Goal: Task Accomplishment & Management: Manage account settings

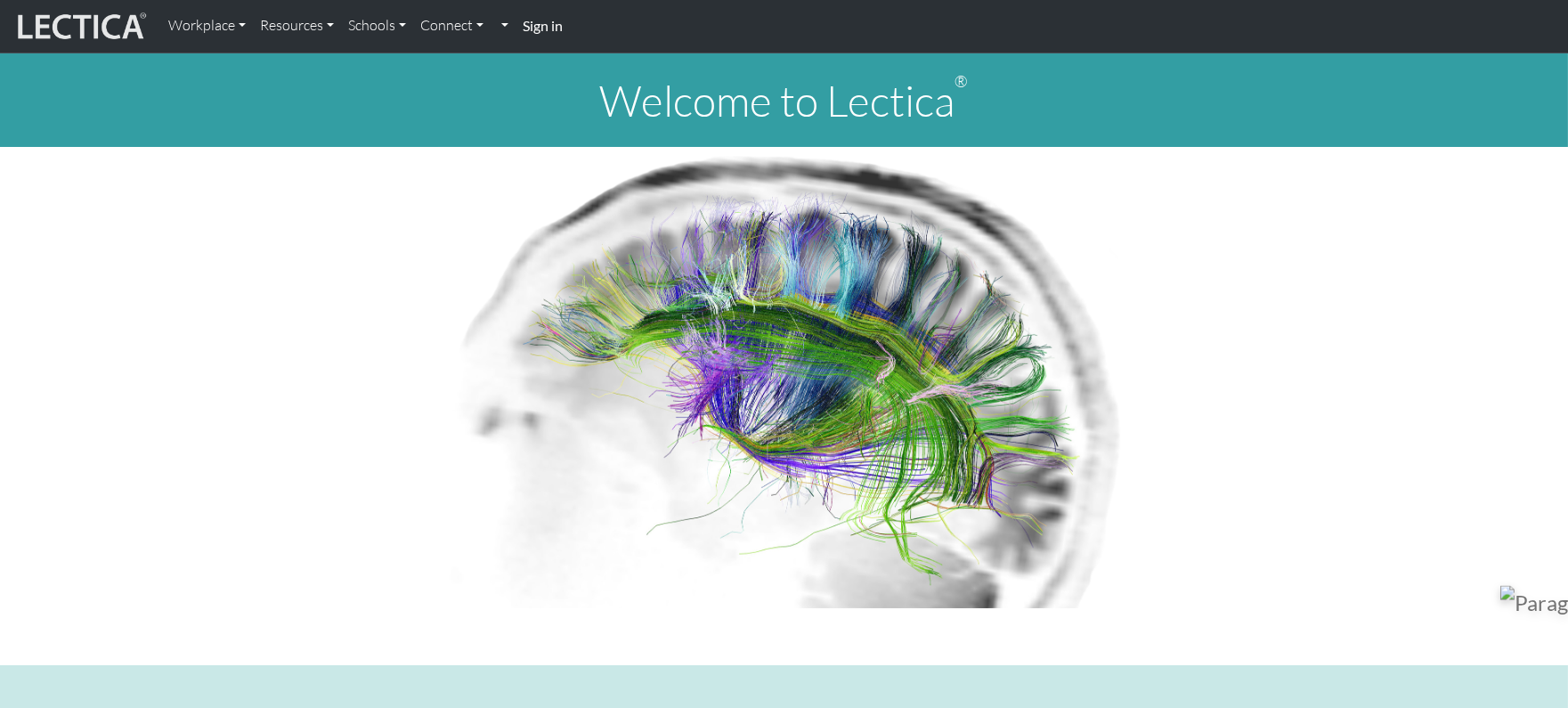
click at [547, 22] on strong "Sign in" at bounding box center [542, 25] width 40 height 17
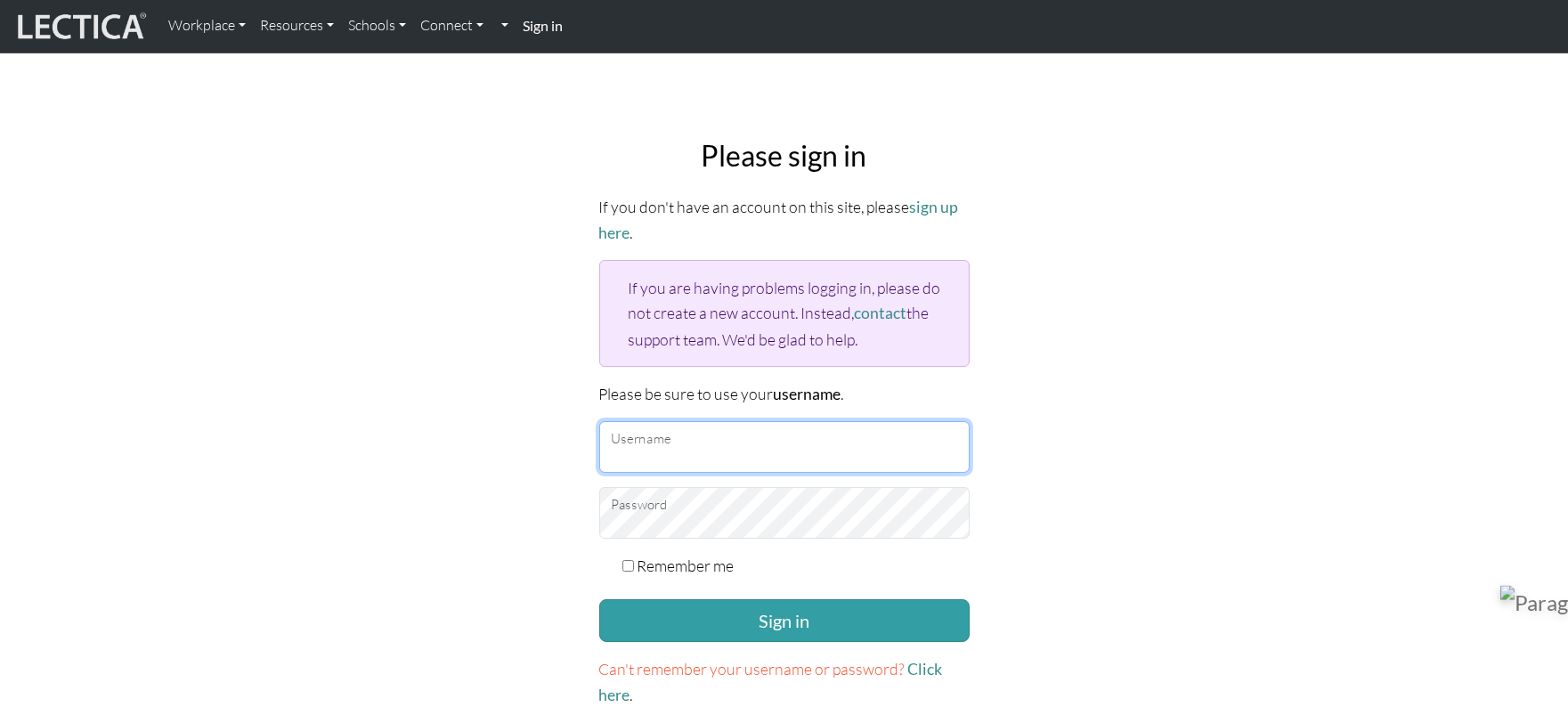
click at [743, 423] on input "Username" at bounding box center [785, 446] width 371 height 52
type input "donutbaker"
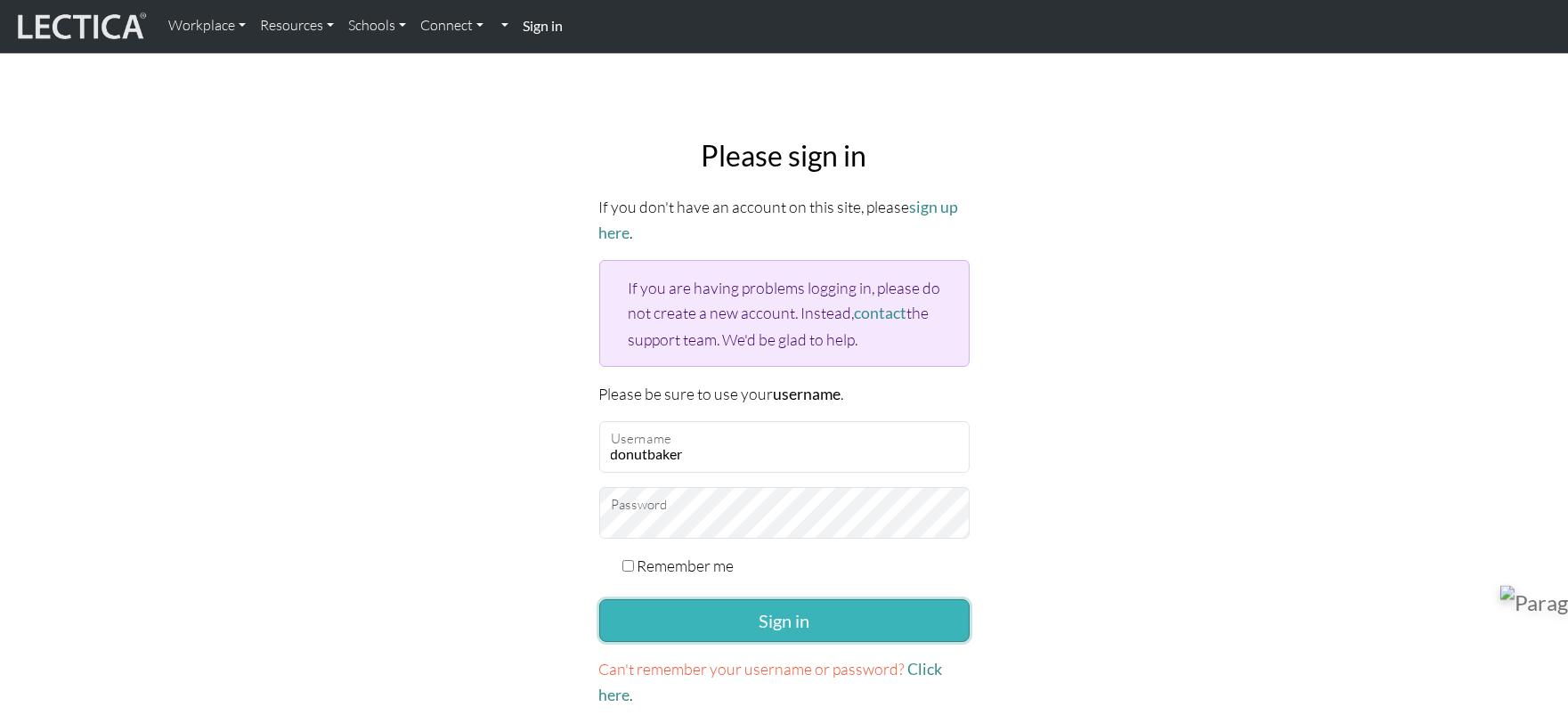
drag, startPoint x: 759, startPoint y: 619, endPoint x: 768, endPoint y: 606, distance: 15.8
click at [760, 618] on button "Sign in" at bounding box center [785, 620] width 371 height 42
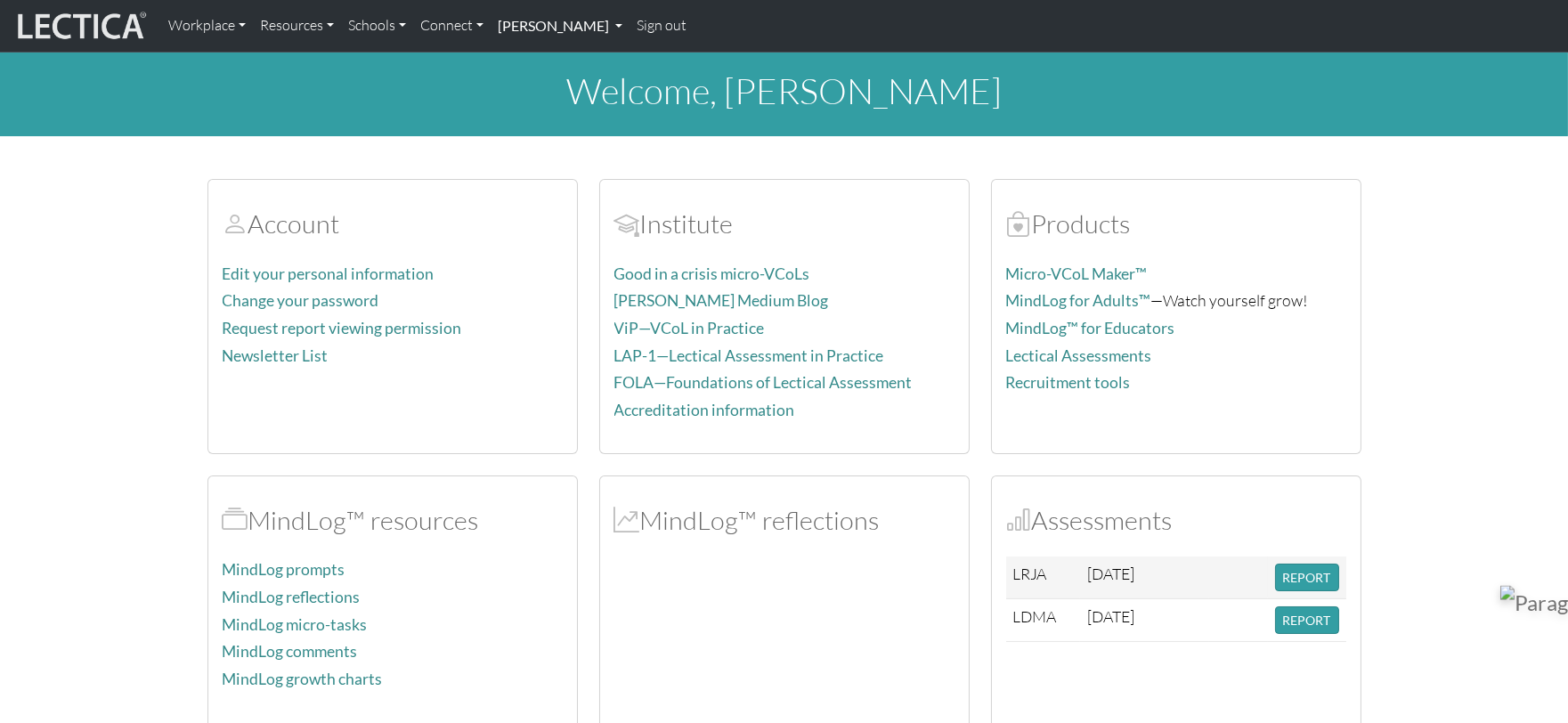
click at [537, 24] on link "[PERSON_NAME]" at bounding box center [560, 26] width 139 height 38
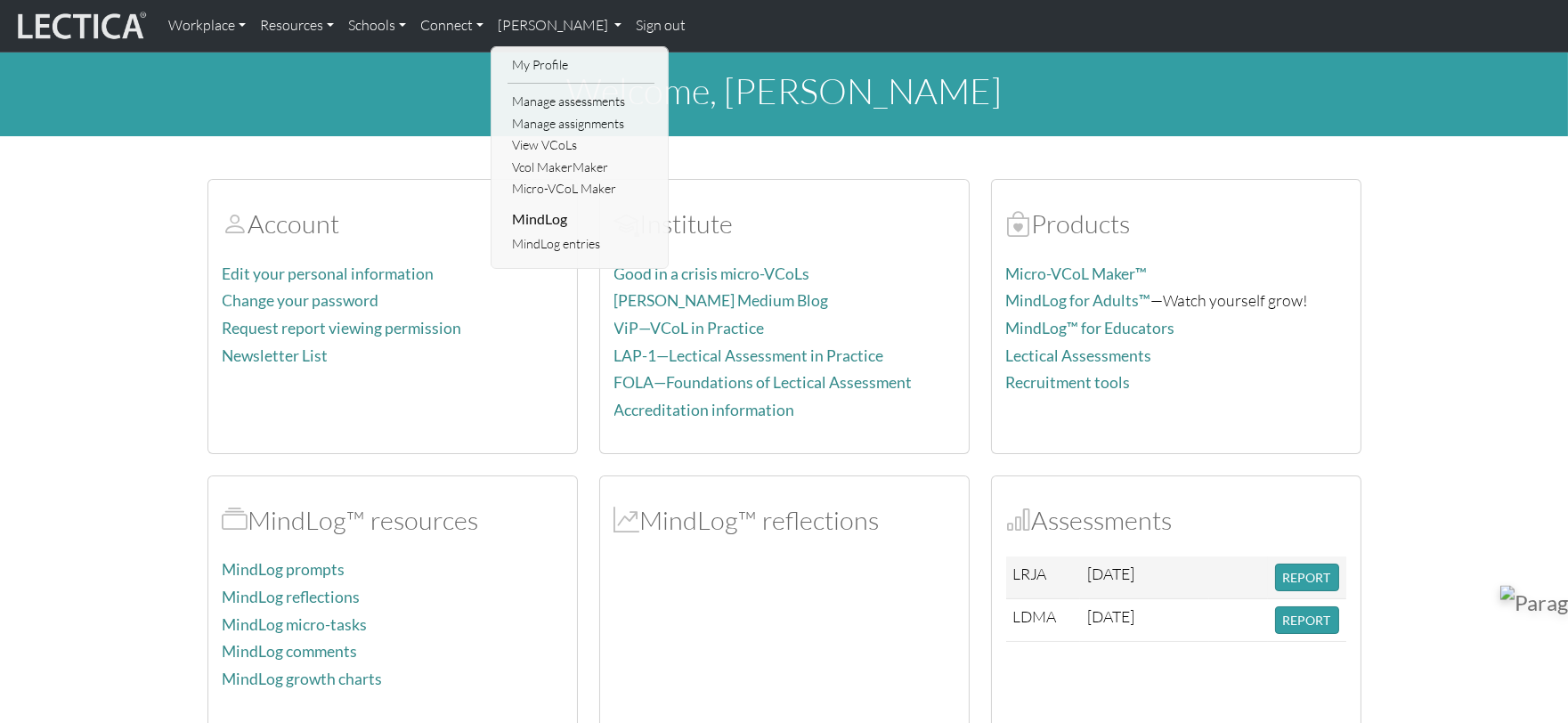
click at [890, 176] on div "Account Edit your personal information Change your password Request report view…" at bounding box center [784, 602] width 1176 height 891
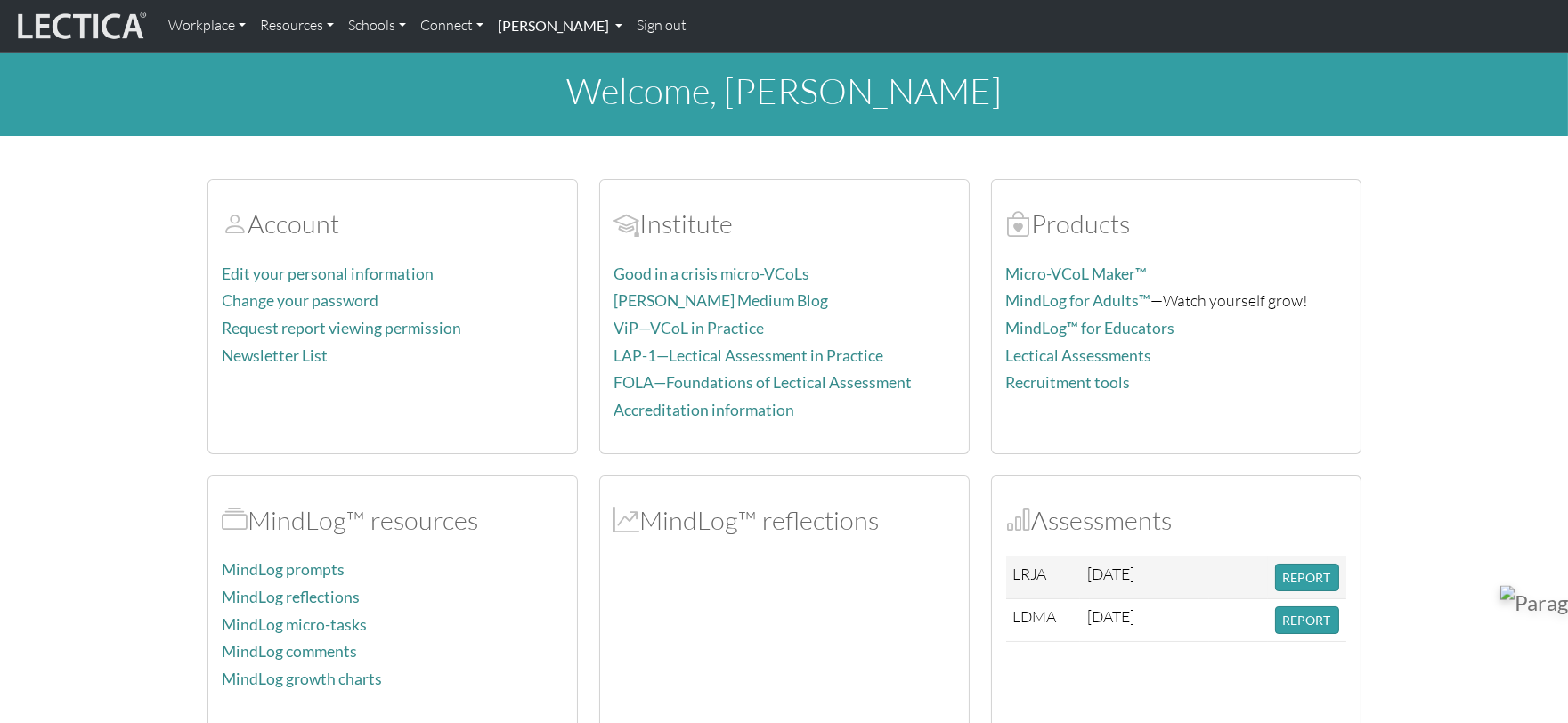
click at [550, 28] on link "[PERSON_NAME]" at bounding box center [560, 26] width 139 height 38
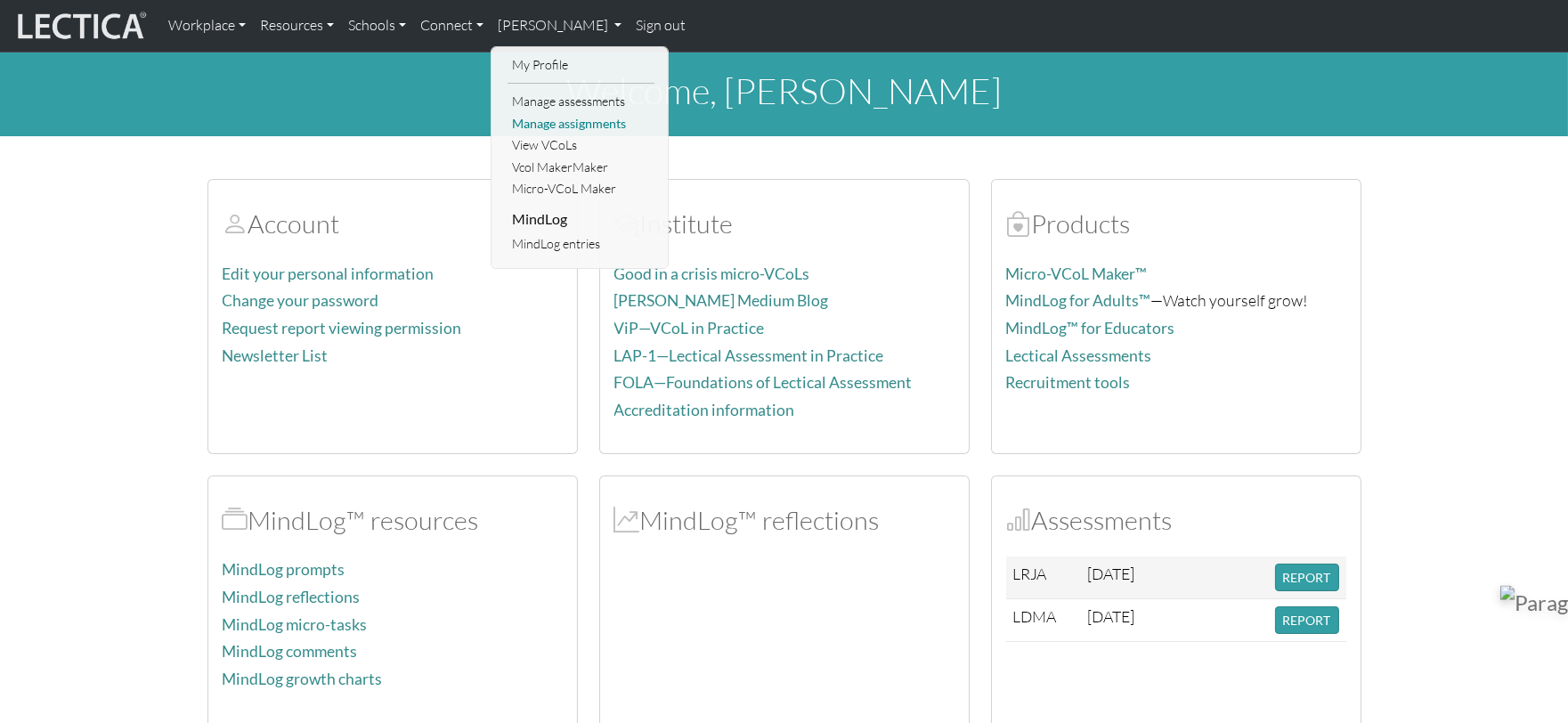
click at [568, 120] on link "Manage assignments" at bounding box center [581, 124] width 147 height 23
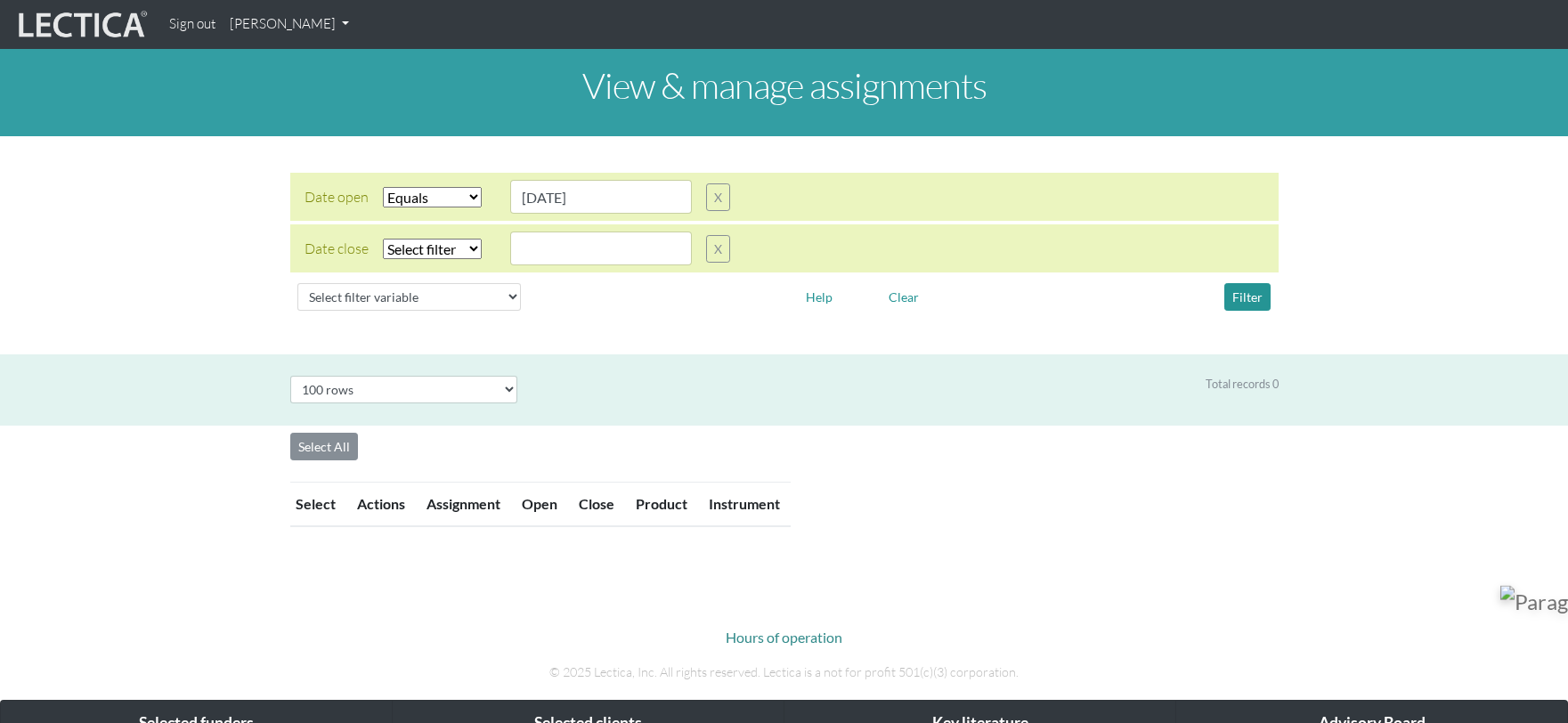
select select "contains"
select select "100"
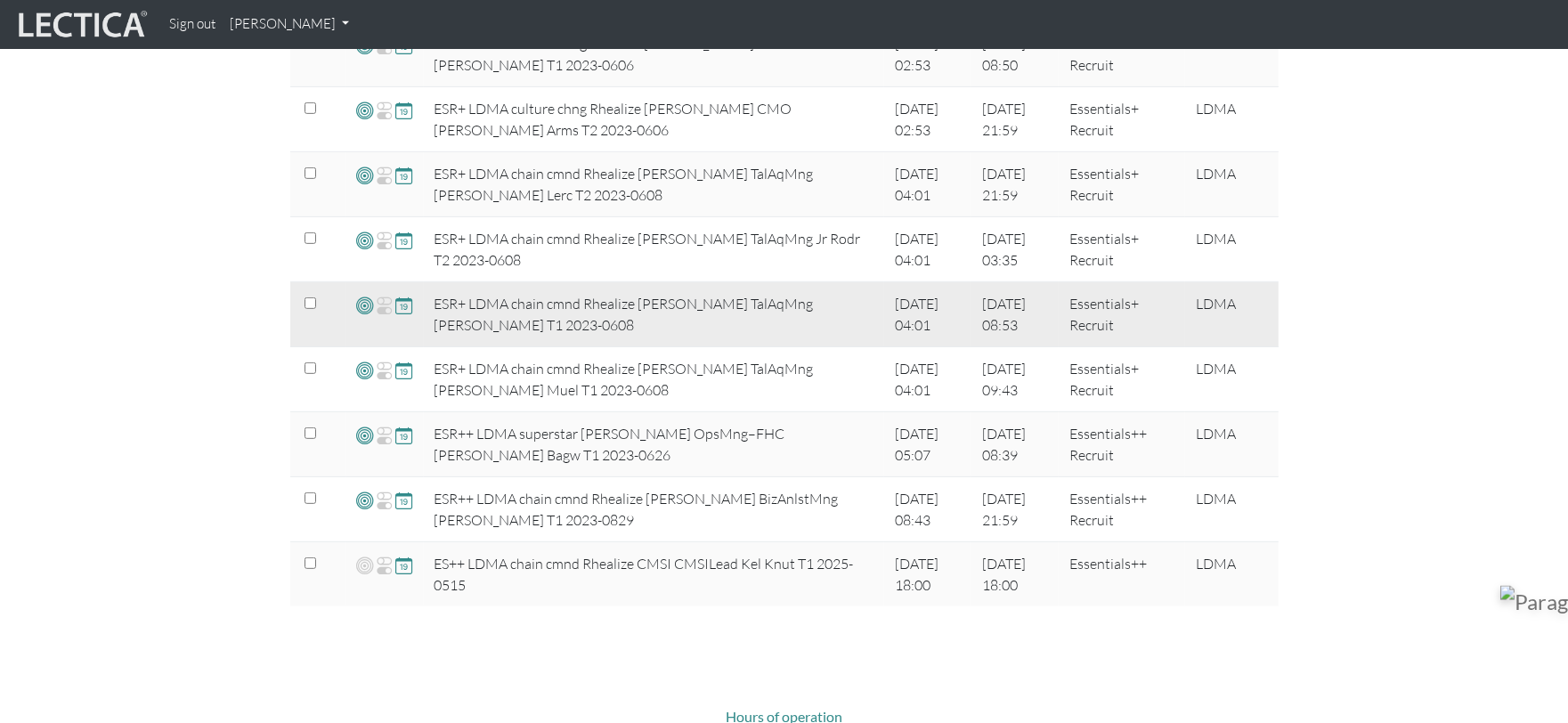
scroll to position [1880, 0]
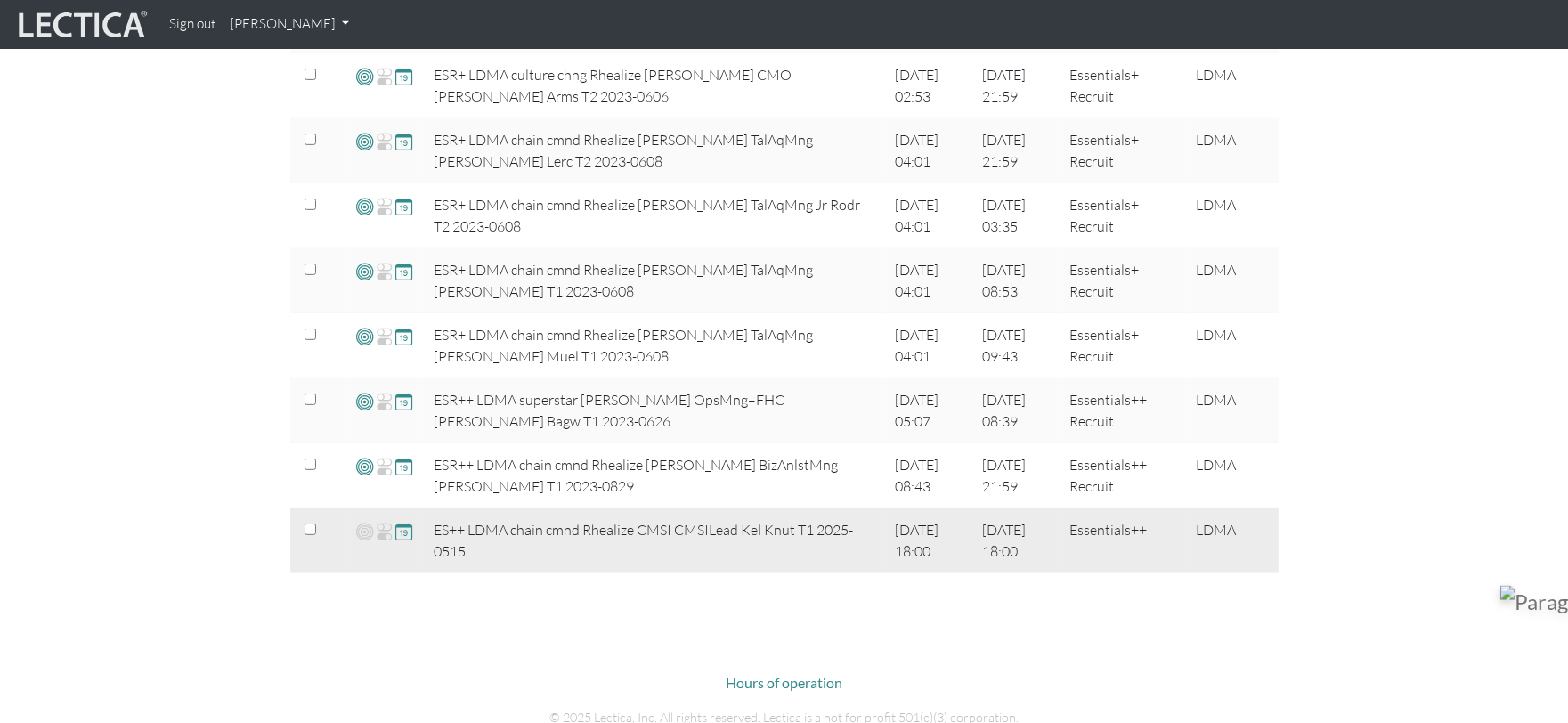
click at [410, 531] on span at bounding box center [405, 531] width 17 height 21
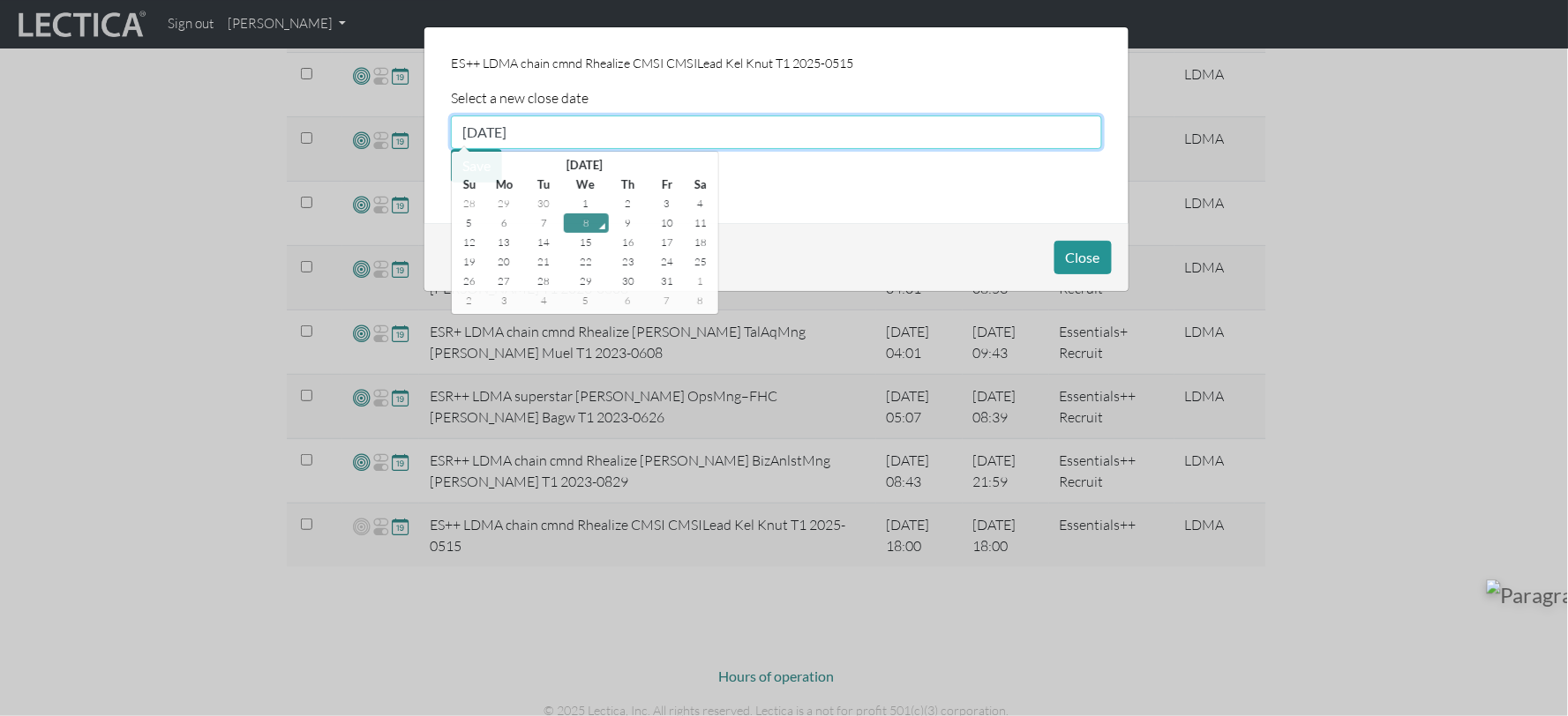
click at [546, 129] on input "[DATE]" at bounding box center [776, 132] width 651 height 34
click at [669, 284] on td "31" at bounding box center [667, 281] width 39 height 20
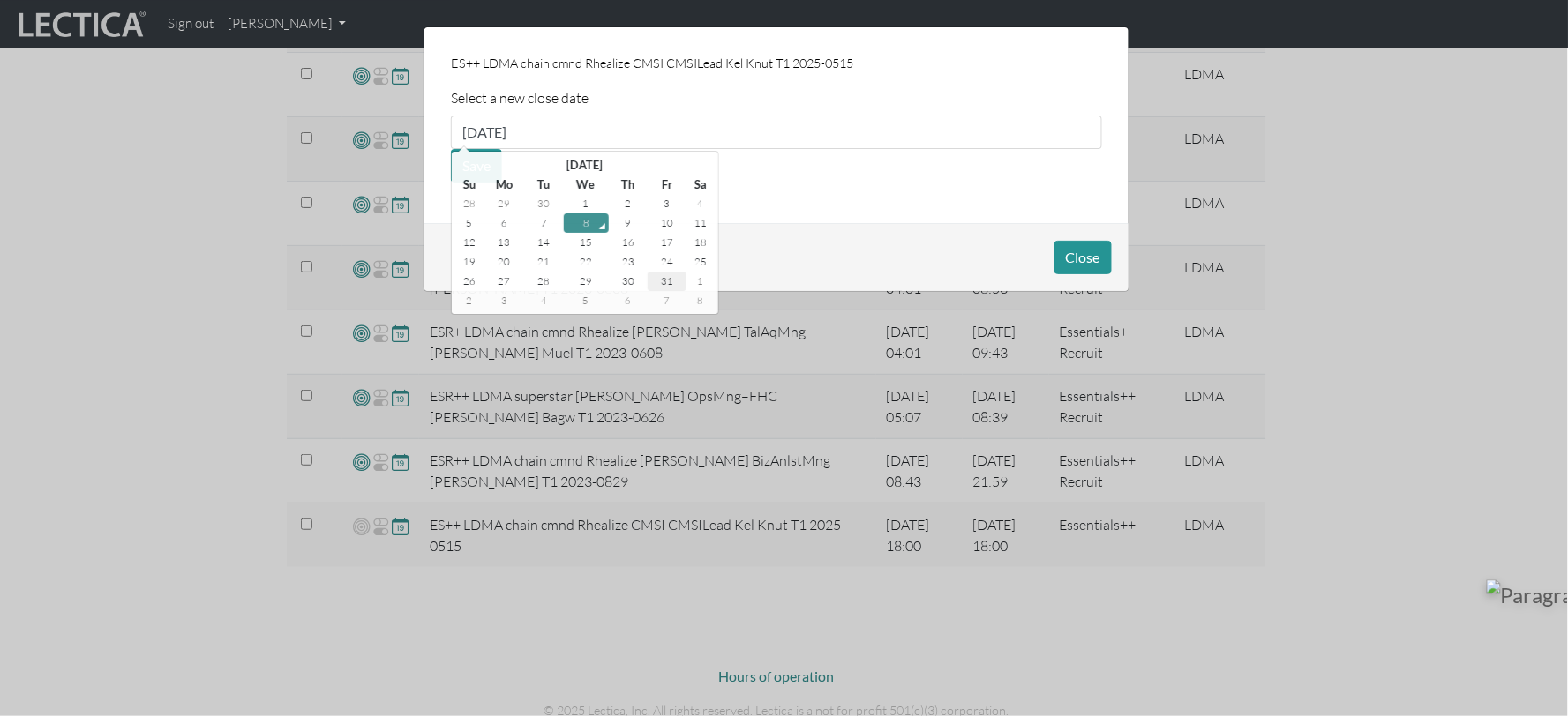
type input "[DATE]"
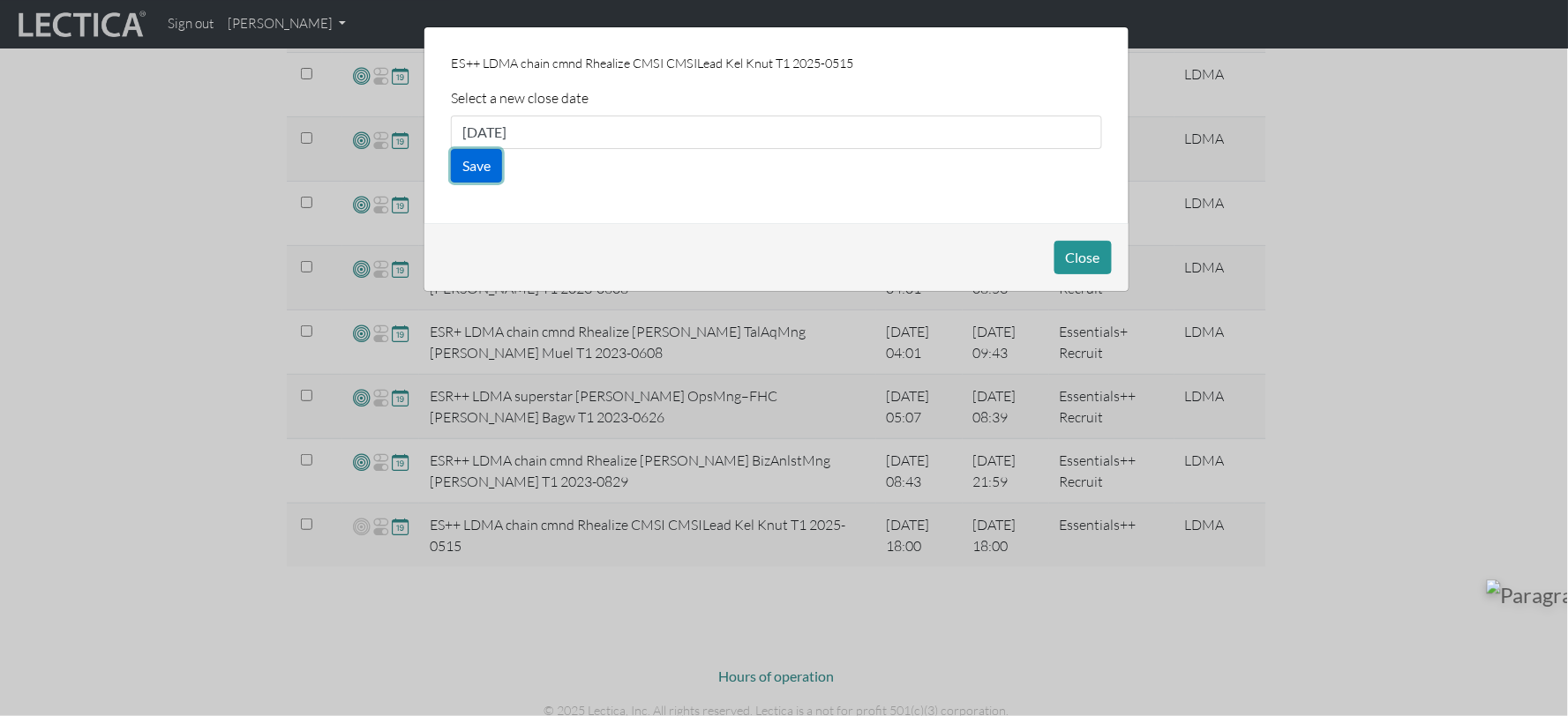
drag, startPoint x: 483, startPoint y: 168, endPoint x: 526, endPoint y: 172, distance: 43.2
click at [485, 168] on button "Save" at bounding box center [476, 166] width 51 height 34
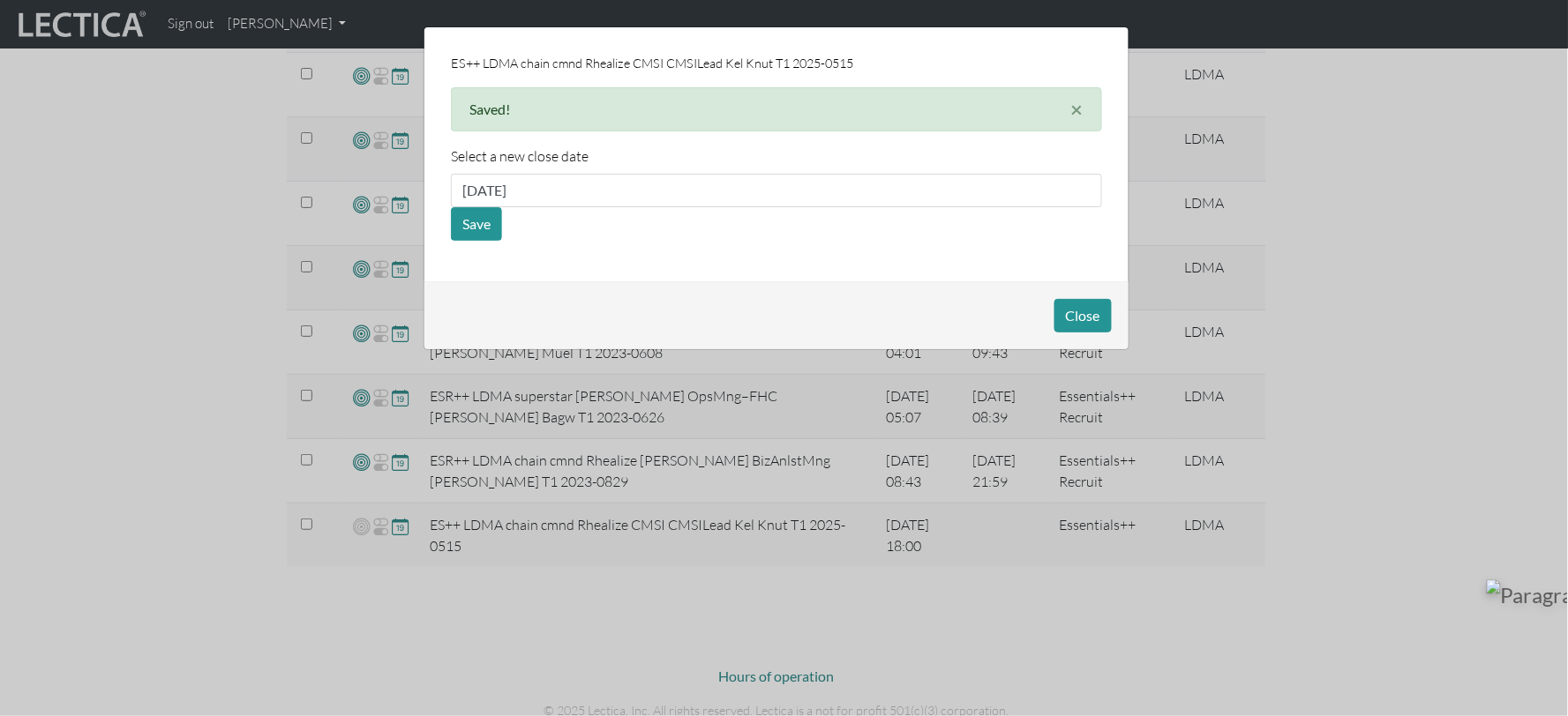
click at [1078, 263] on div "ES++ LDMA chain cmnd Rhealize CMSI CMSILead Kel Knut T1 2025-0515 Saved! × Sele…" at bounding box center [776, 154] width 704 height 254
click at [1077, 324] on button "Close" at bounding box center [1082, 316] width 57 height 34
